Goal: Task Accomplishment & Management: Use online tool/utility

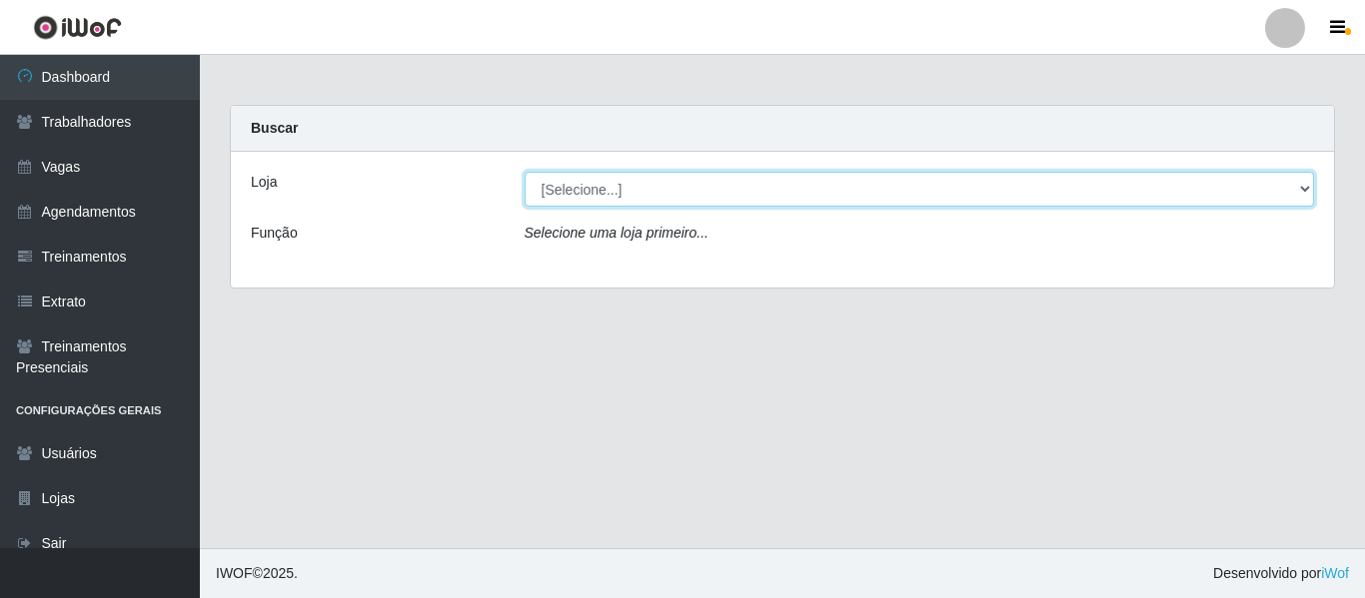
click at [1302, 187] on select "[Selecione...] Mister Burg" at bounding box center [919, 189] width 790 height 35
select select "535"
click at [524, 172] on select "[Selecione...] Mister Burg" at bounding box center [919, 189] width 790 height 35
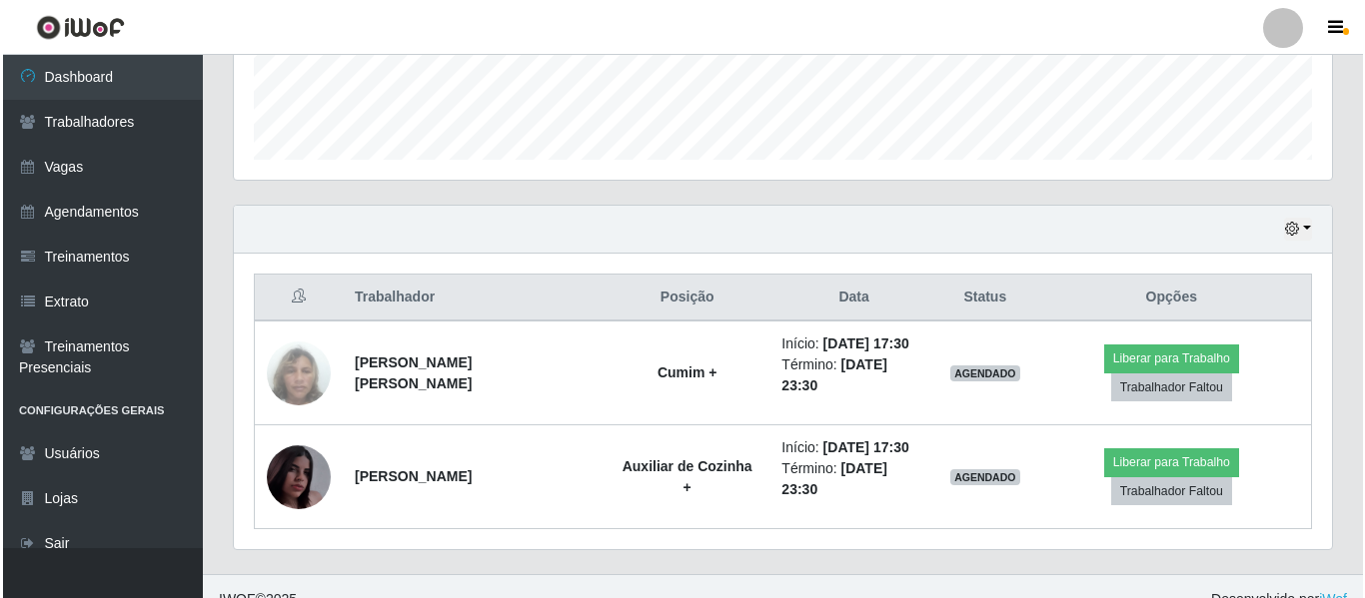
scroll to position [580, 0]
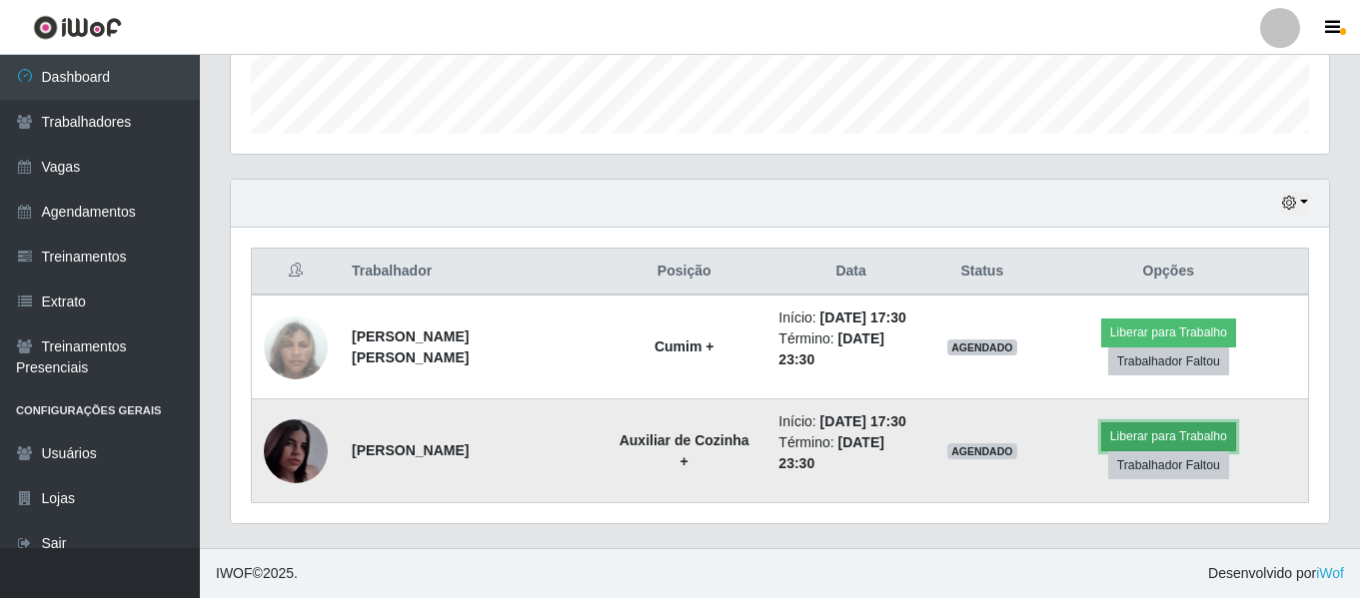
click at [1189, 440] on button "Liberar para Trabalho" at bounding box center [1168, 437] width 135 height 28
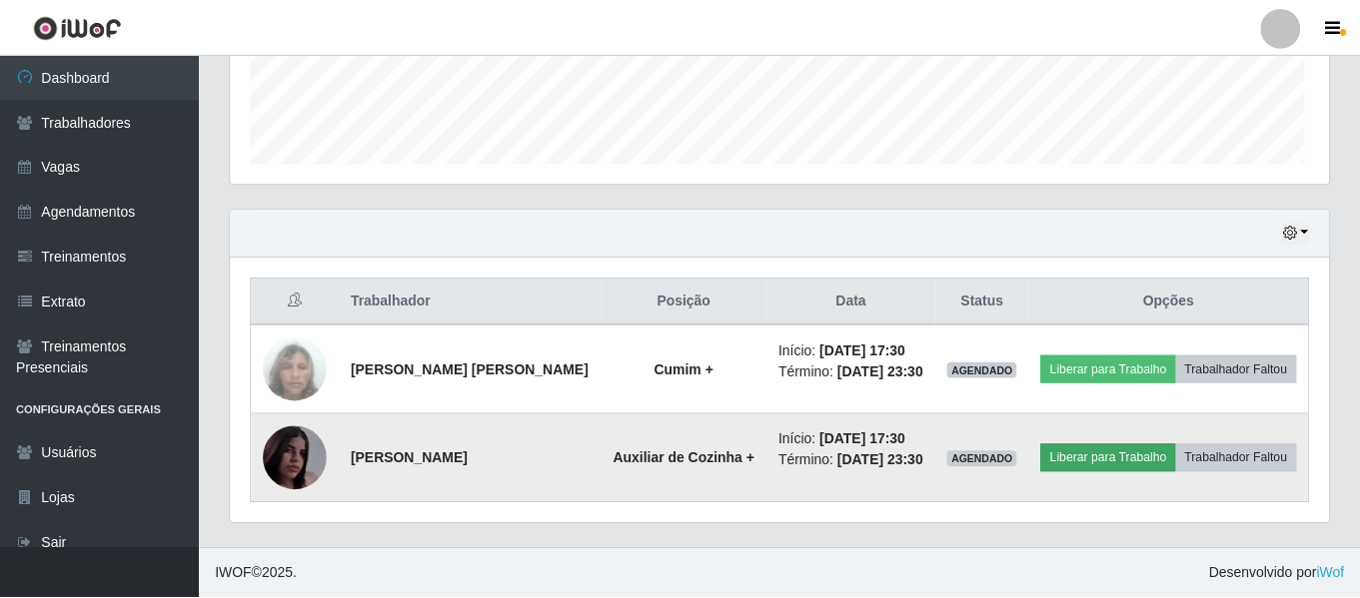
scroll to position [415, 1088]
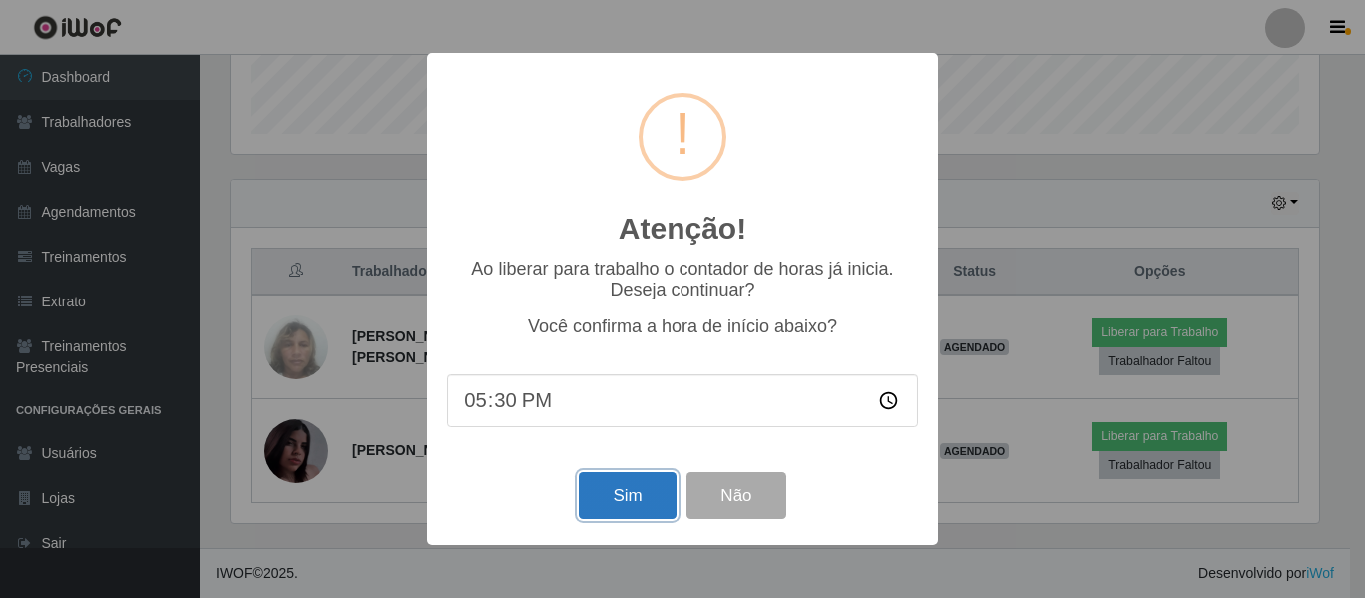
click at [628, 510] on button "Sim" at bounding box center [626, 495] width 97 height 47
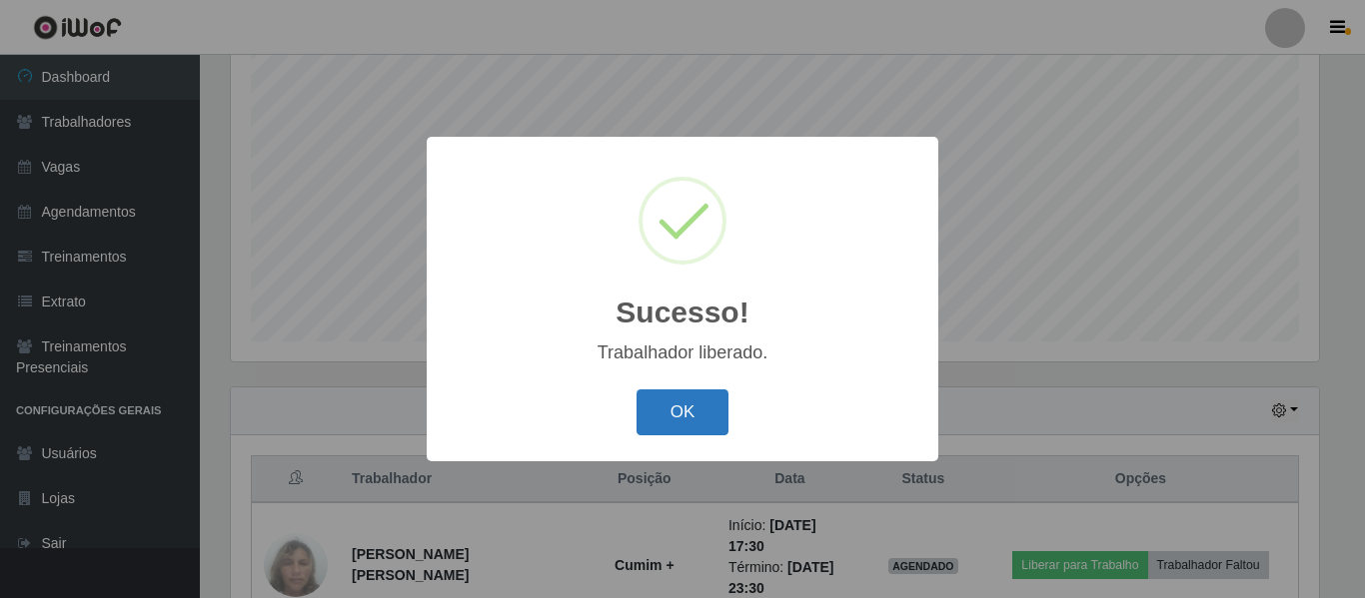
click at [691, 414] on button "OK" at bounding box center [682, 413] width 93 height 47
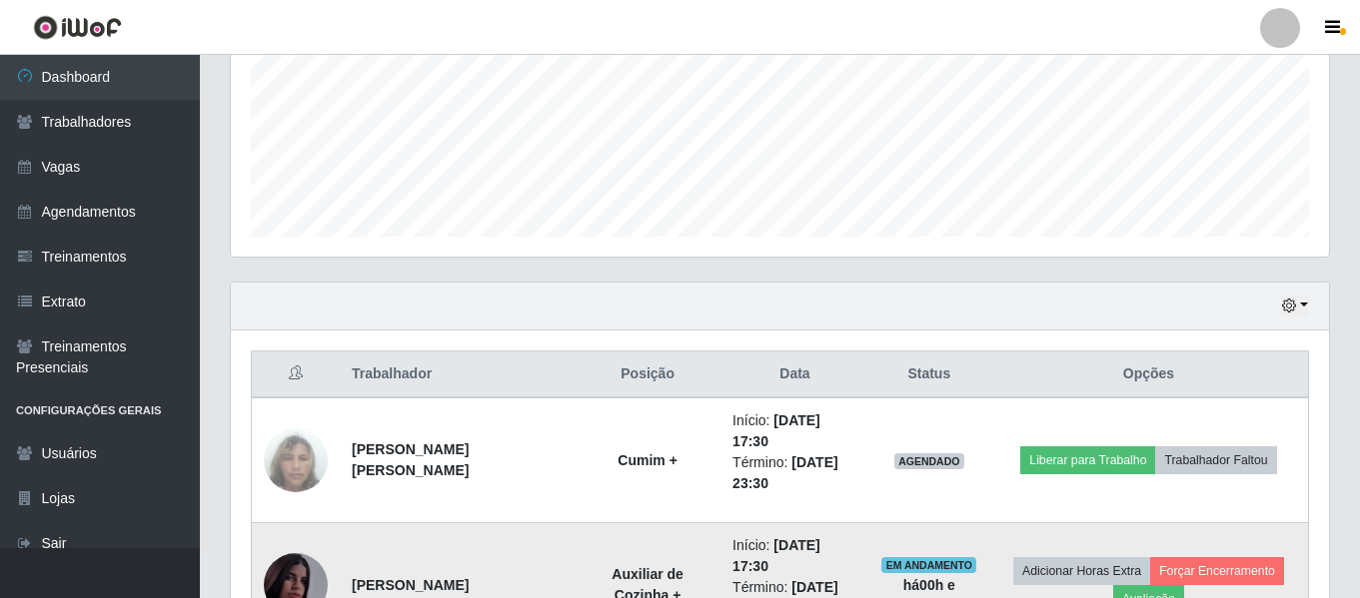
scroll to position [622, 0]
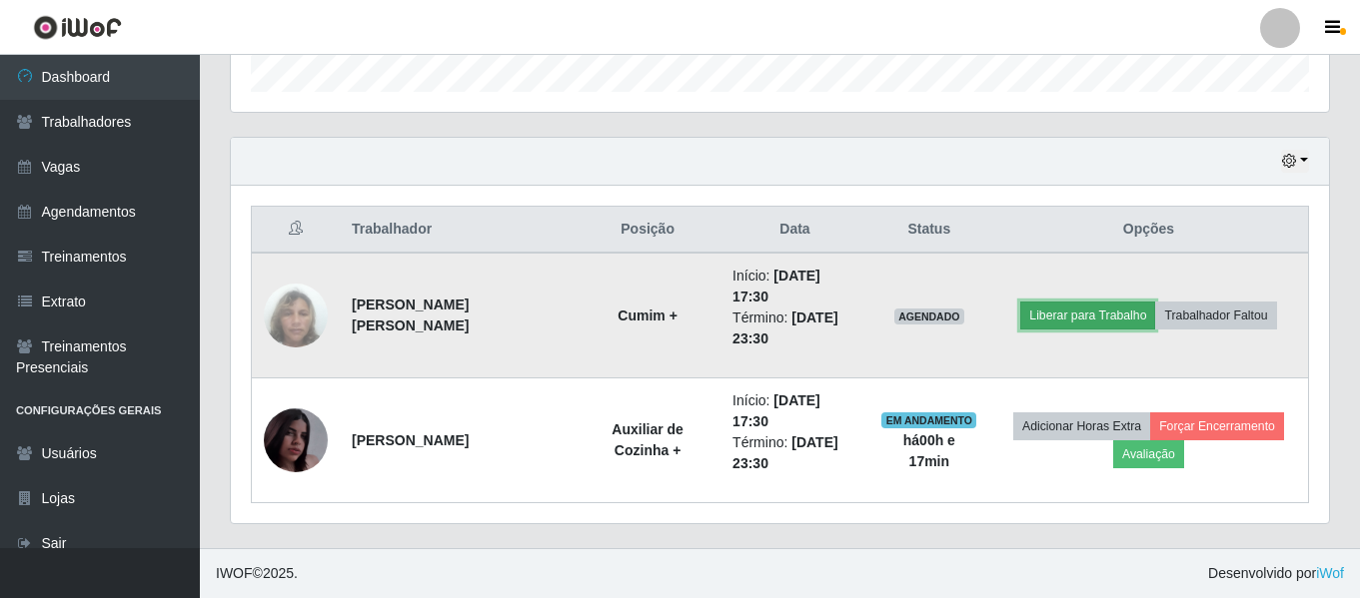
click at [1080, 320] on button "Liberar para Trabalho" at bounding box center [1087, 316] width 135 height 28
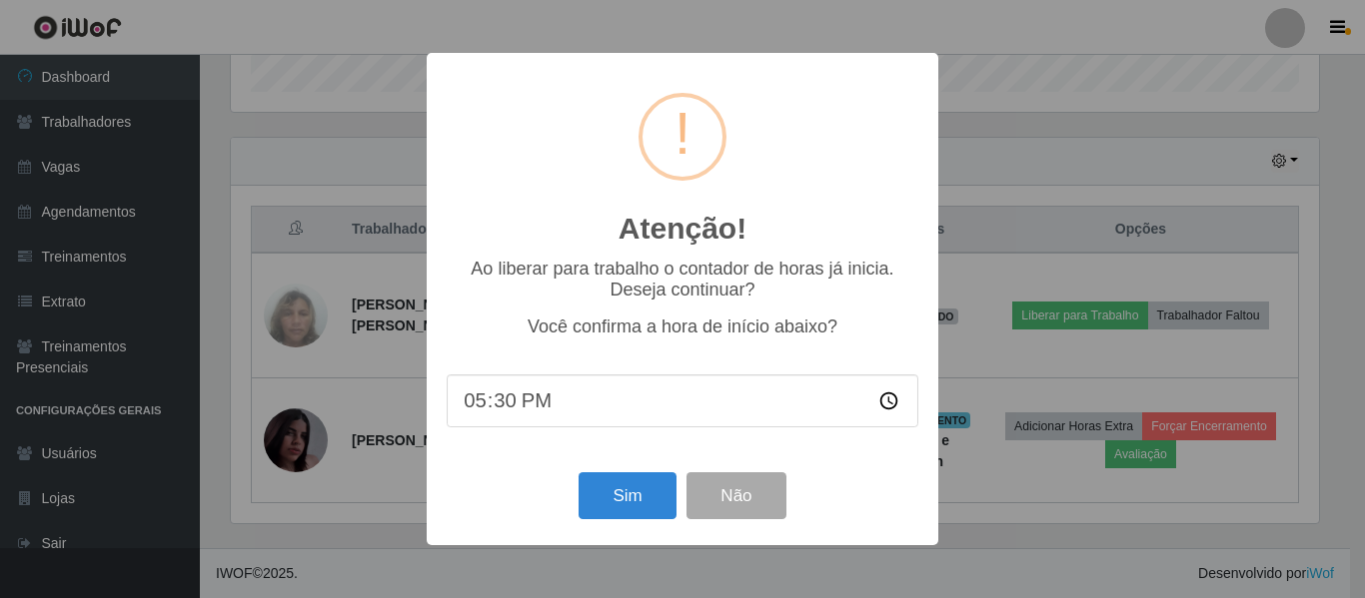
click at [500, 407] on input "17:30" at bounding box center [682, 401] width 471 height 53
type input "17:47"
click at [727, 490] on button "Não" at bounding box center [735, 495] width 99 height 47
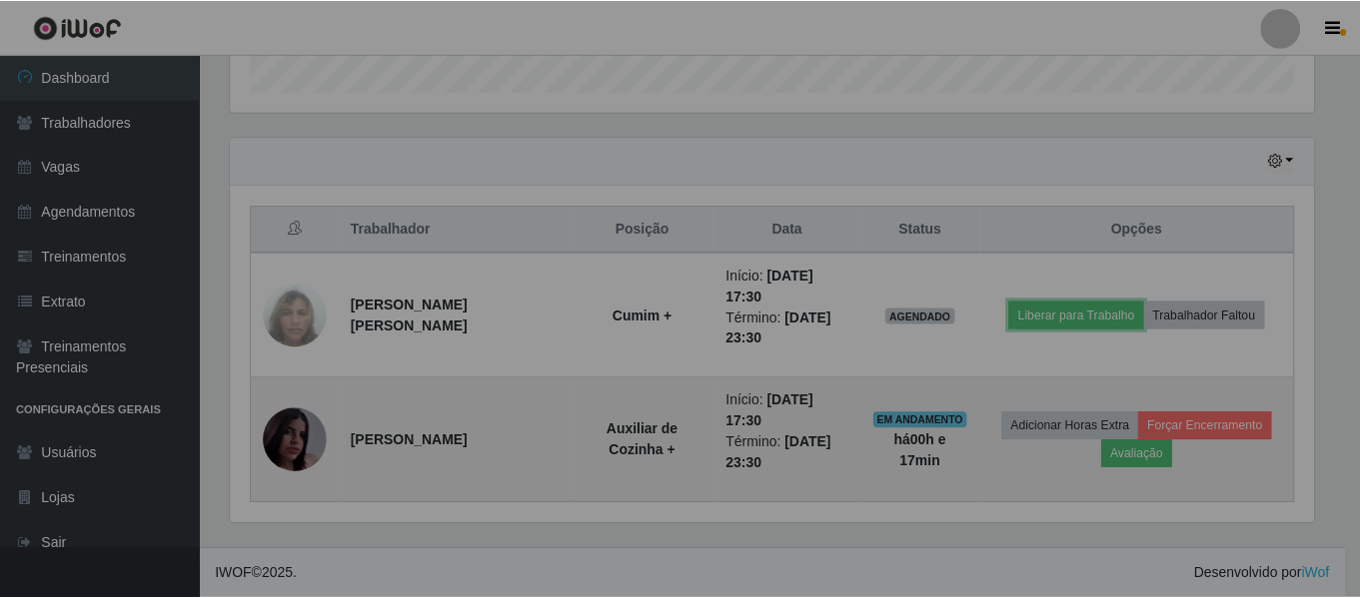
scroll to position [415, 1098]
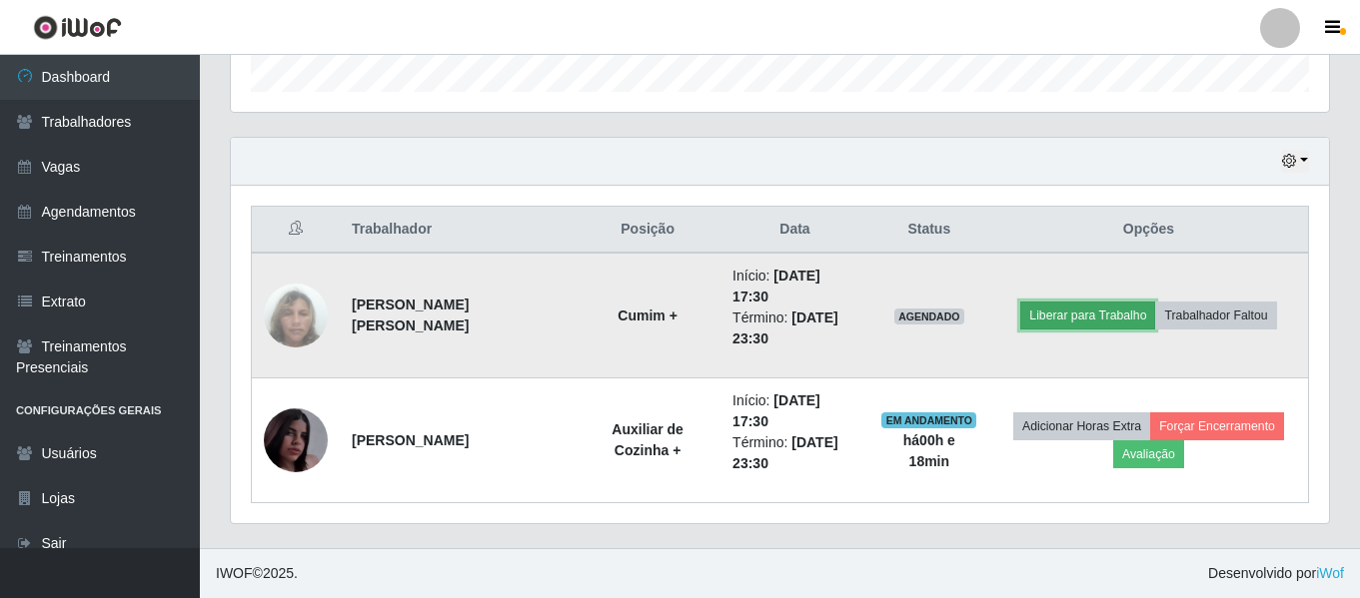
click at [1087, 320] on button "Liberar para Trabalho" at bounding box center [1087, 316] width 135 height 28
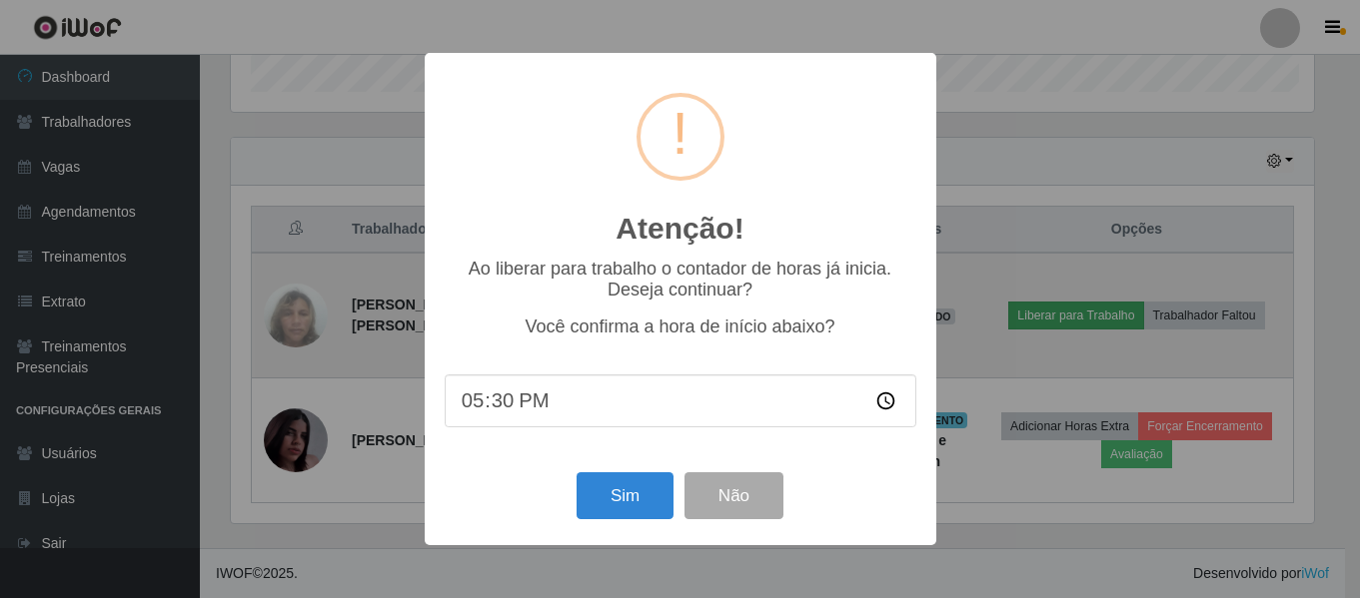
scroll to position [415, 1088]
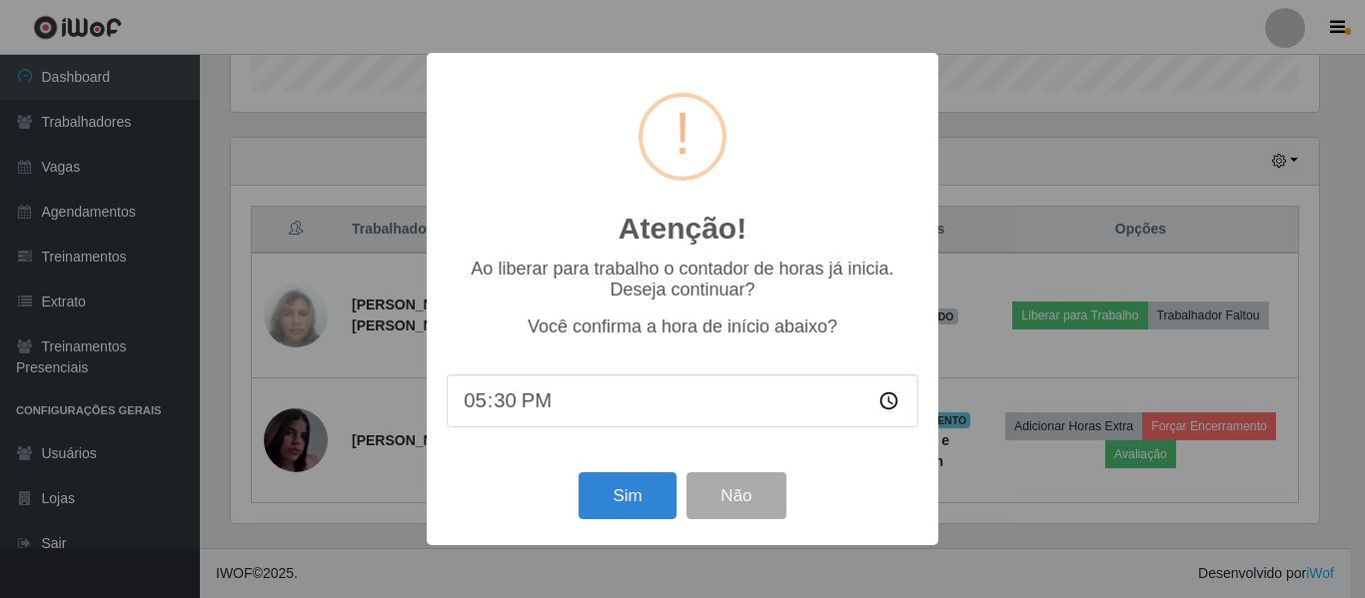
click at [498, 415] on input "17:30" at bounding box center [682, 401] width 471 height 53
type input "17:48"
click at [621, 517] on button "Sim" at bounding box center [626, 495] width 97 height 47
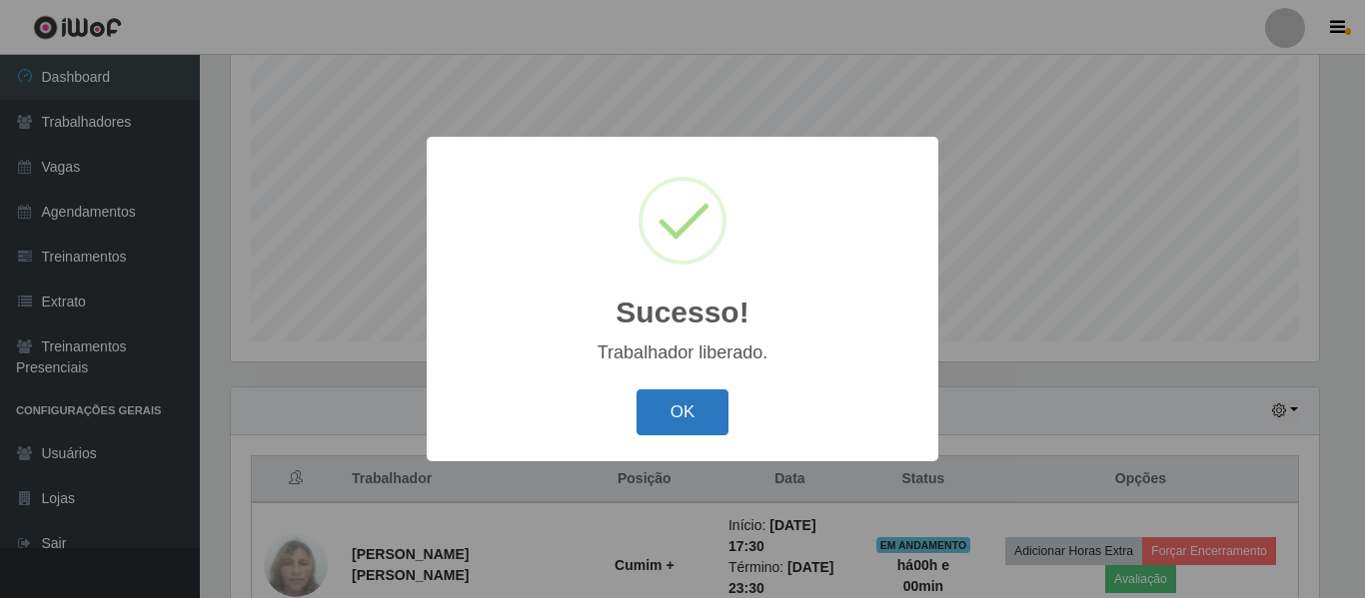
click at [703, 408] on button "OK" at bounding box center [682, 413] width 93 height 47
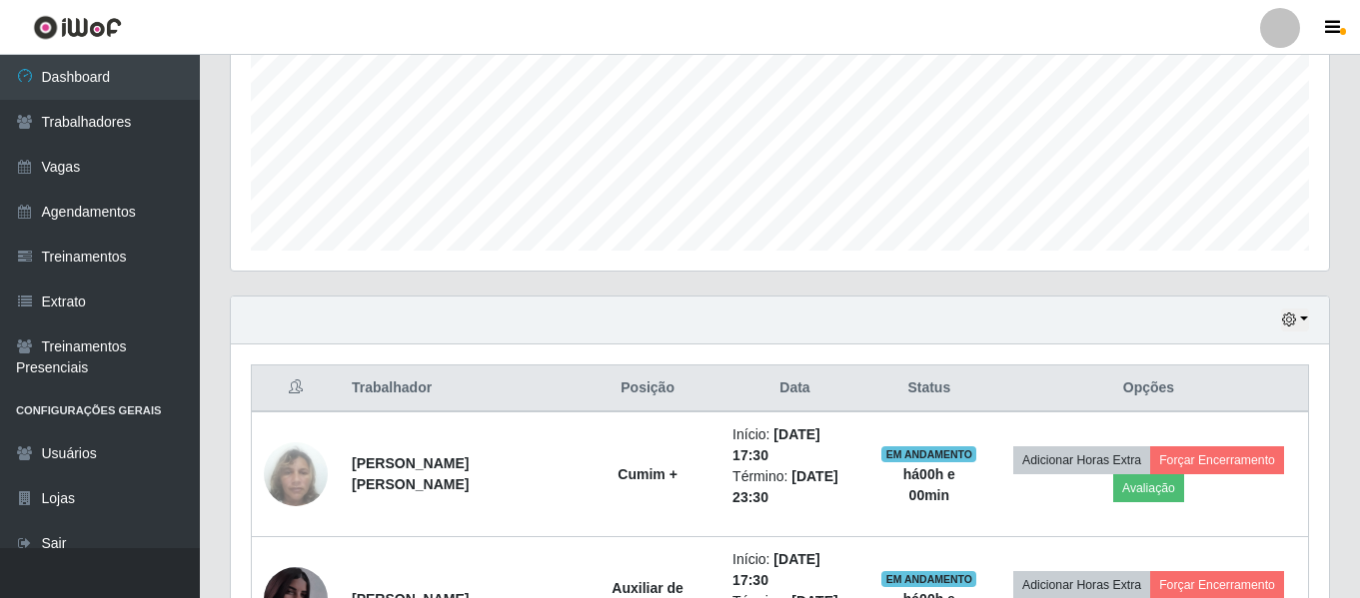
scroll to position [572, 0]
